Goal: Task Accomplishment & Management: Complete application form

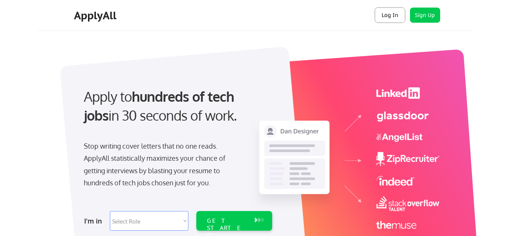
click at [395, 19] on button "Log In" at bounding box center [390, 15] width 30 height 15
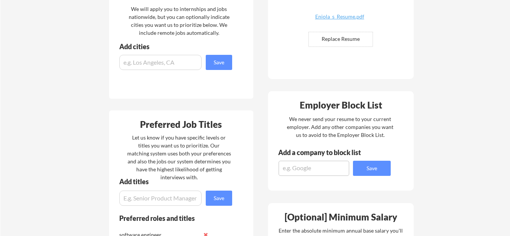
scroll to position [165, 0]
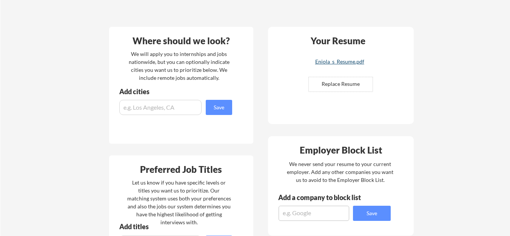
click at [339, 63] on div "Eniola_s_Resume.pdf" at bounding box center [340, 61] width 90 height 5
click at [343, 85] on input "file" at bounding box center [341, 84] width 64 height 14
type input "C:\fakepath\Eniola_s_Resume (3).pdf"
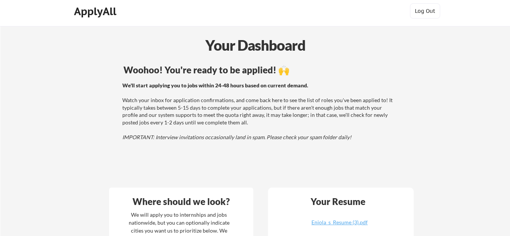
scroll to position [0, 0]
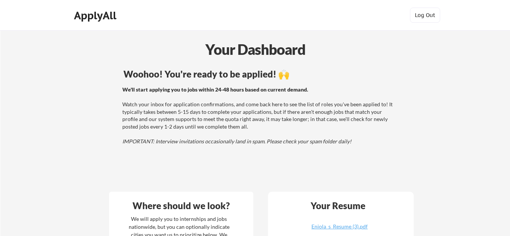
click at [239, 121] on div "We'll start applying you to jobs within 24-48 hours based on current demand. Wa…" at bounding box center [258, 115] width 272 height 59
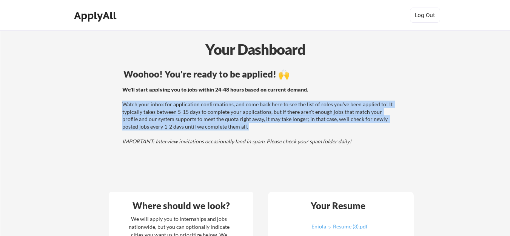
click at [239, 121] on div "We'll start applying you to jobs within 24-48 hours based on current demand. Wa…" at bounding box center [258, 115] width 272 height 59
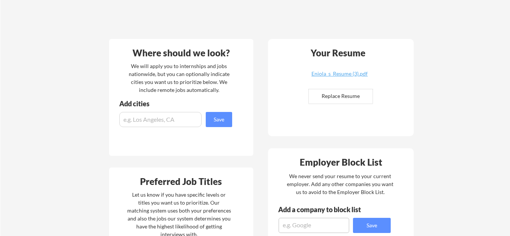
scroll to position [150, 0]
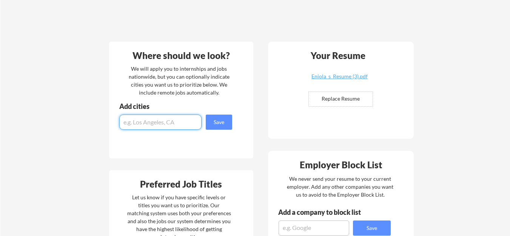
click at [168, 122] on input "input" at bounding box center [160, 121] width 82 height 15
click at [168, 76] on div "We will apply you to internships and jobs nationwide, but you can optionally in…" at bounding box center [179, 81] width 104 height 32
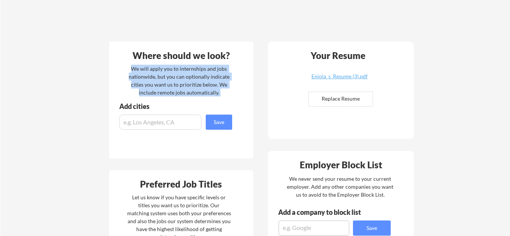
click at [168, 76] on div "We will apply you to internships and jobs nationwide, but you can optionally in…" at bounding box center [179, 81] width 104 height 32
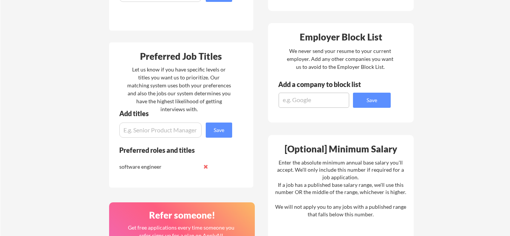
scroll to position [289, 0]
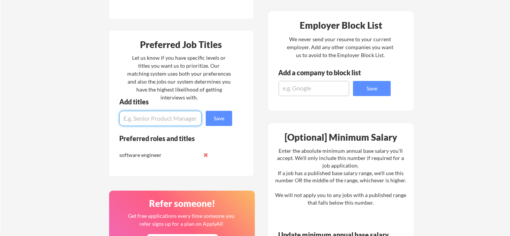
click at [170, 116] on input "input" at bounding box center [160, 118] width 82 height 15
type input "S"
type input "Junior Software engineer"
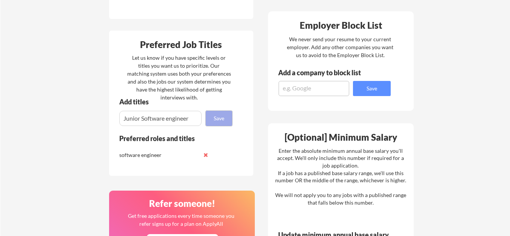
click at [216, 120] on button "Save" at bounding box center [219, 118] width 26 height 15
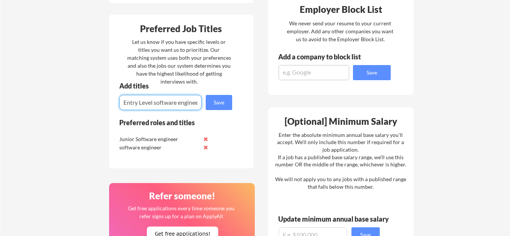
scroll to position [0, 5]
type input "Entry Level software engineer"
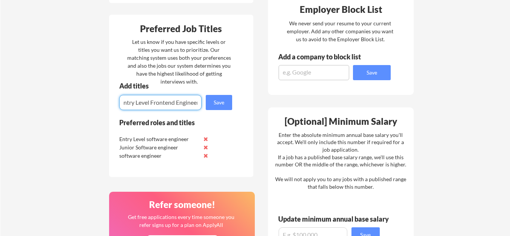
scroll to position [0, 6]
type input "Entry Level Frontend Engineer"
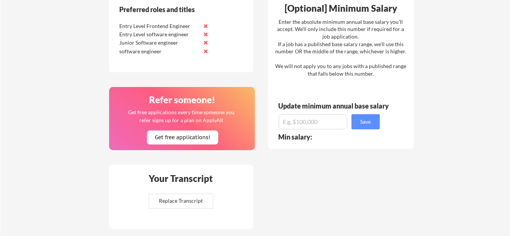
scroll to position [417, 0]
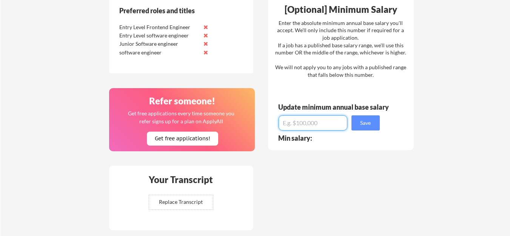
click at [308, 122] on input "input" at bounding box center [313, 122] width 69 height 15
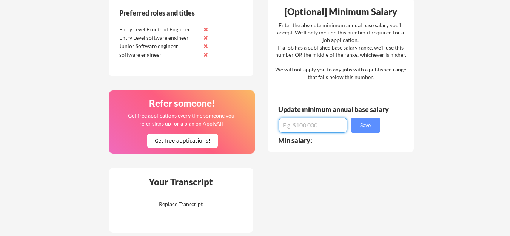
scroll to position [409, 0]
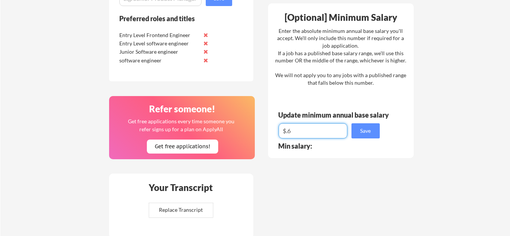
type input "$."
type input "$5"
type input "$65,000"
click at [371, 134] on button "Save" at bounding box center [366, 130] width 28 height 15
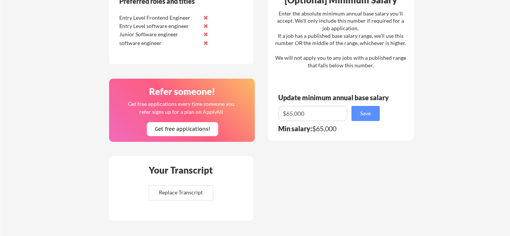
scroll to position [425, 0]
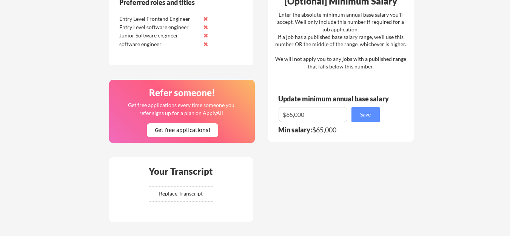
click at [317, 134] on div "Min salary: $65,000" at bounding box center [331, 132] width 106 height 12
click at [326, 121] on input "input" at bounding box center [313, 114] width 69 height 15
click at [320, 130] on div "Min salary: $65,000" at bounding box center [331, 129] width 106 height 7
drag, startPoint x: 320, startPoint y: 130, endPoint x: 337, endPoint y: 130, distance: 16.6
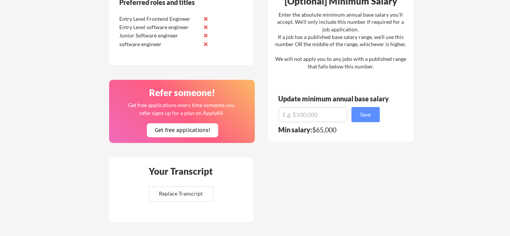
click at [337, 130] on div "Min salary: $65,000" at bounding box center [331, 129] width 106 height 7
click at [352, 139] on div "[Optional] Minimum Salary Enter the absolute minimum annual base salary you'll …" at bounding box center [341, 64] width 146 height 154
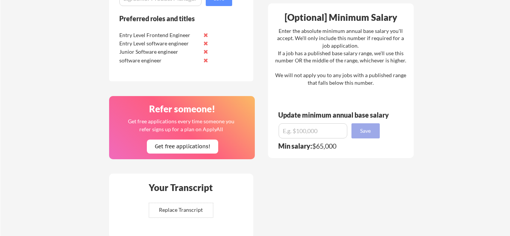
scroll to position [396, 0]
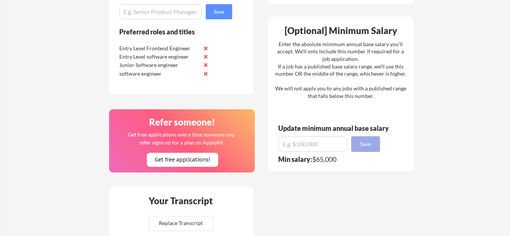
click at [368, 145] on button "Save" at bounding box center [366, 143] width 28 height 15
click at [315, 160] on div "Min salary: $65,000" at bounding box center [331, 159] width 106 height 7
click at [295, 166] on div "Min salary: $65,000" at bounding box center [331, 162] width 106 height 12
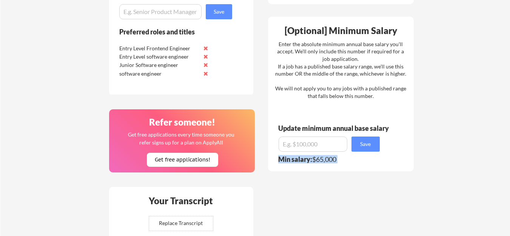
click at [332, 164] on div "Min salary: $65,000" at bounding box center [331, 162] width 106 height 12
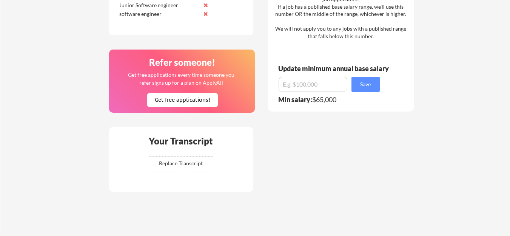
scroll to position [453, 0]
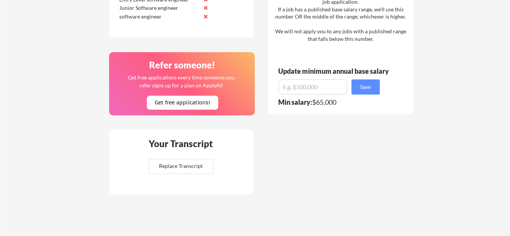
click at [331, 103] on div "Min salary: $65,000" at bounding box center [331, 102] width 106 height 7
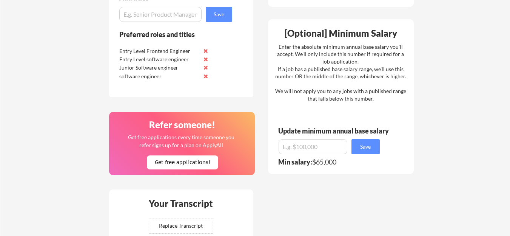
scroll to position [346, 0]
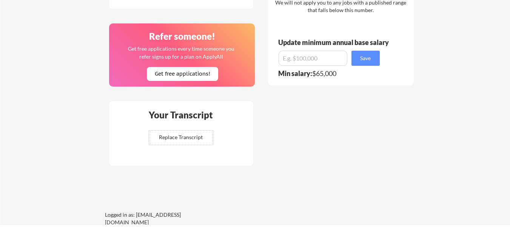
click at [394, 71] on div "[Optional] Minimum Salary Enter the absolute minimum annual base salary you'll …" at bounding box center [341, 8] width 146 height 154
click at [387, 77] on div "[Optional] Minimum Salary Enter the absolute minimum annual base salary you'll …" at bounding box center [341, 8] width 146 height 154
click at [364, 55] on button "Save" at bounding box center [366, 58] width 28 height 15
click at [313, 59] on input "input" at bounding box center [313, 58] width 69 height 15
type input "$6"
